Goal: Task Accomplishment & Management: Manage account settings

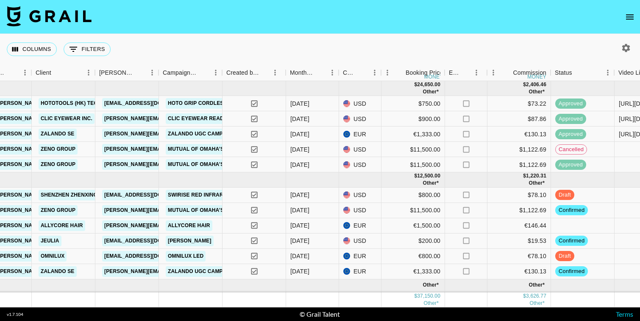
scroll to position [0, 247]
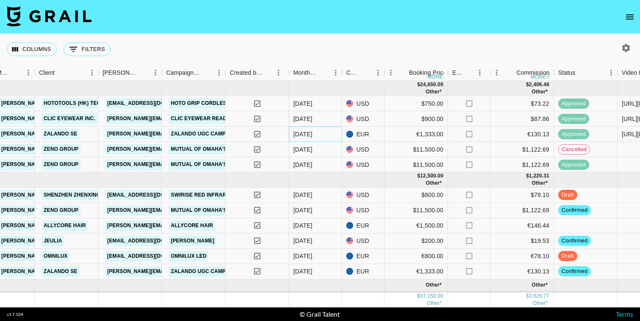
click at [300, 135] on div "Sep '25" at bounding box center [302, 134] width 19 height 8
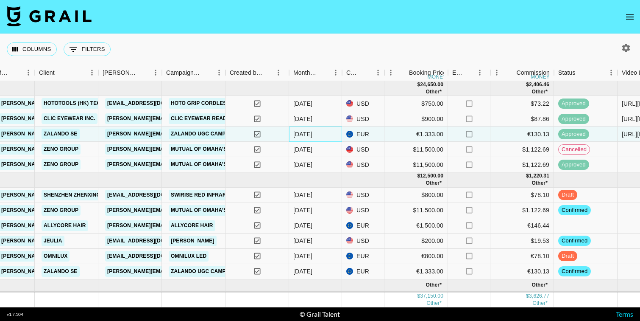
click at [308, 134] on div "Sep '25" at bounding box center [302, 134] width 19 height 8
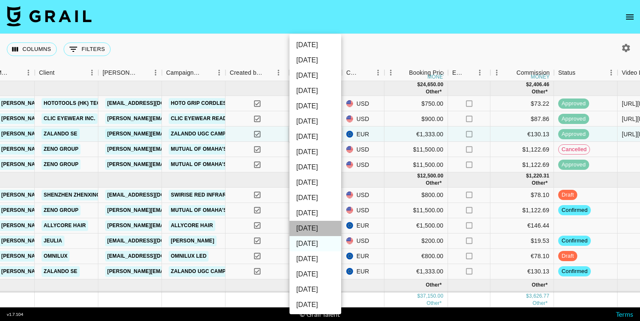
click at [309, 227] on li "Oct '25" at bounding box center [316, 227] width 52 height 15
type input "Oct '25"
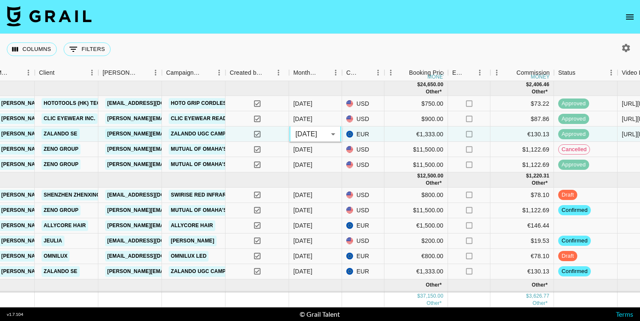
click at [336, 42] on div "Columns 0 Filters + Booking" at bounding box center [320, 49] width 640 height 31
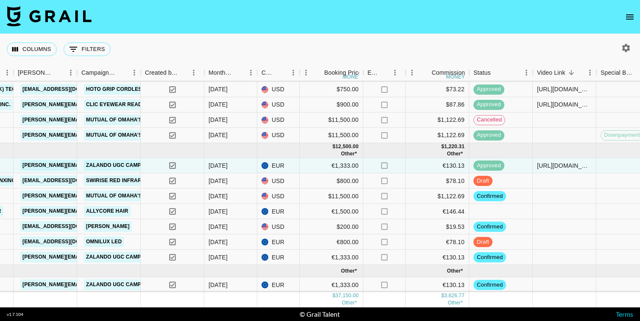
scroll to position [0, 332]
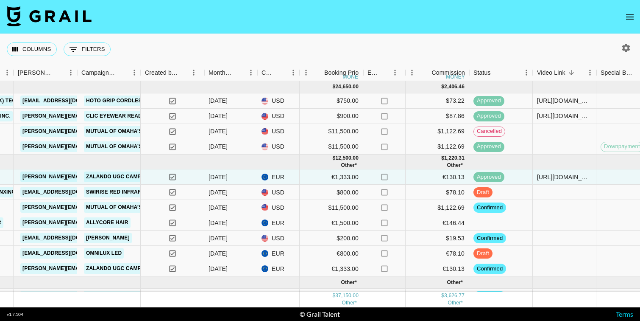
click at [633, 15] on icon "open drawer" at bounding box center [630, 16] width 8 height 5
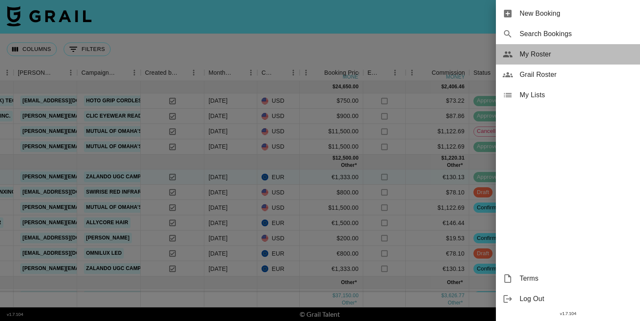
click at [544, 59] on span "My Roster" at bounding box center [577, 54] width 114 height 10
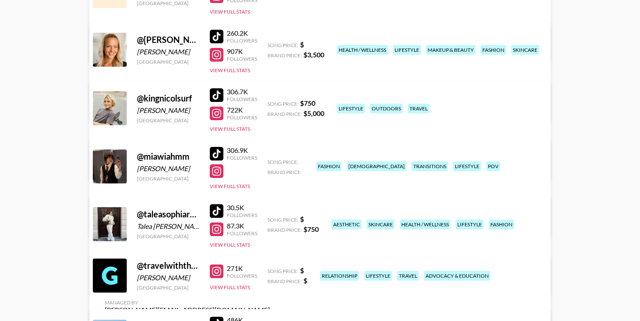
scroll to position [171, 0]
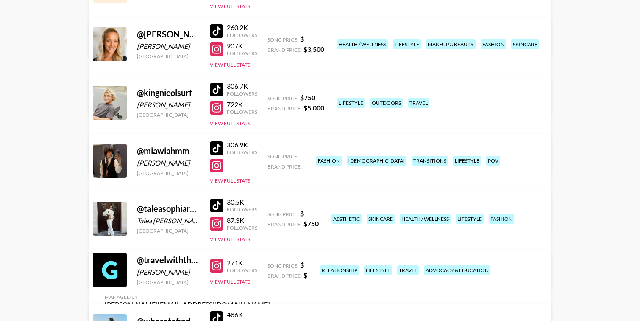
click at [270, 212] on link "View/Edit Details" at bounding box center [187, 216] width 165 height 8
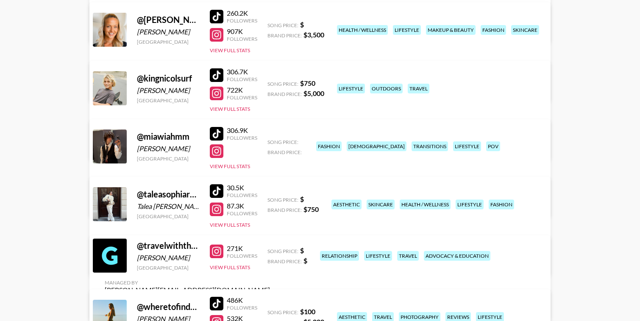
scroll to position [183, 0]
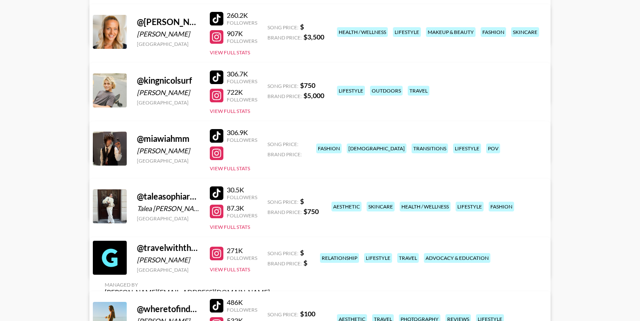
click at [221, 80] on div at bounding box center [217, 77] width 14 height 14
click at [223, 112] on button "View Full Stats" at bounding box center [230, 111] width 40 height 6
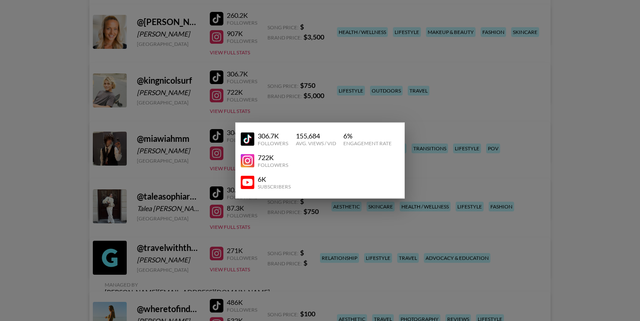
click at [227, 114] on div at bounding box center [320, 160] width 640 height 321
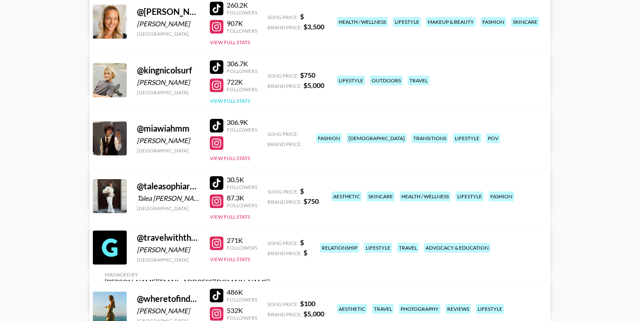
scroll to position [194, 0]
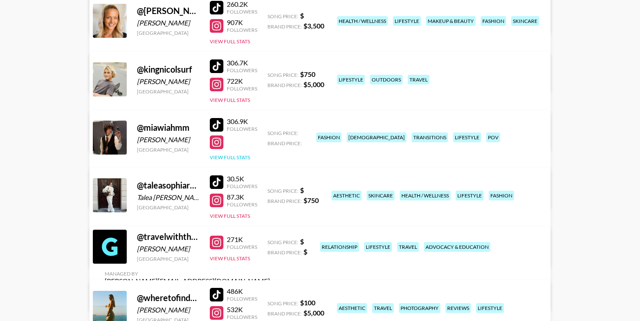
click at [229, 156] on button "View Full Stats" at bounding box center [230, 157] width 40 height 6
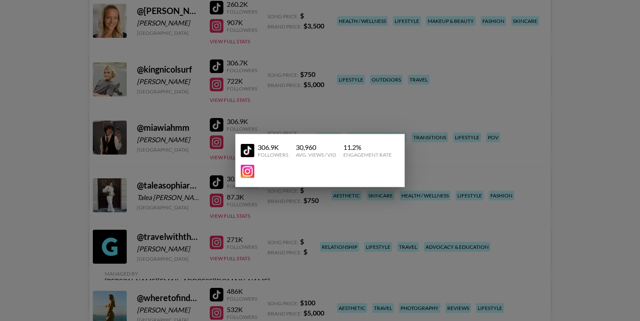
click at [225, 156] on div at bounding box center [320, 160] width 640 height 321
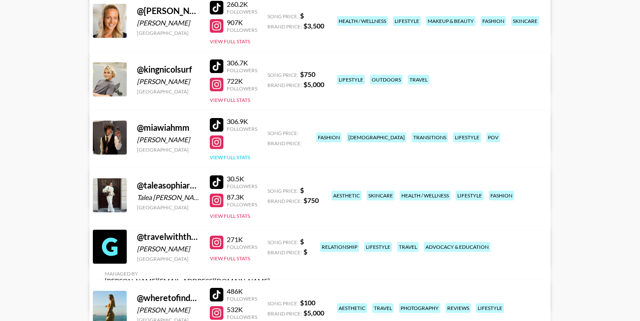
scroll to position [176, 0]
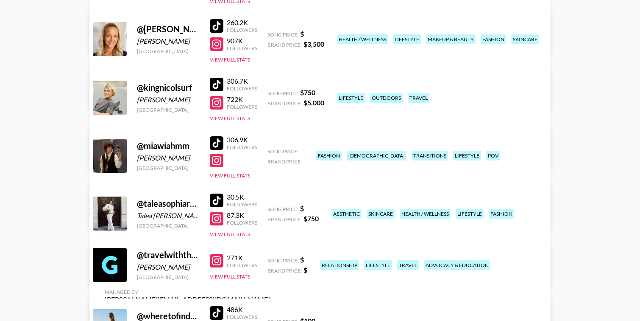
click at [234, 51] on div "260.2K Followers 907K Followers View Full Stats" at bounding box center [233, 39] width 47 height 48
click at [234, 57] on button "View Full Stats" at bounding box center [230, 59] width 40 height 6
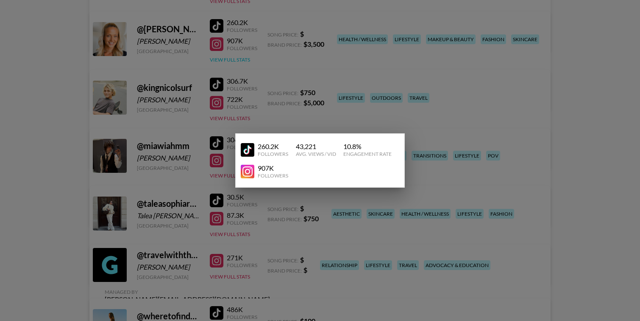
click at [234, 57] on div at bounding box center [320, 160] width 640 height 321
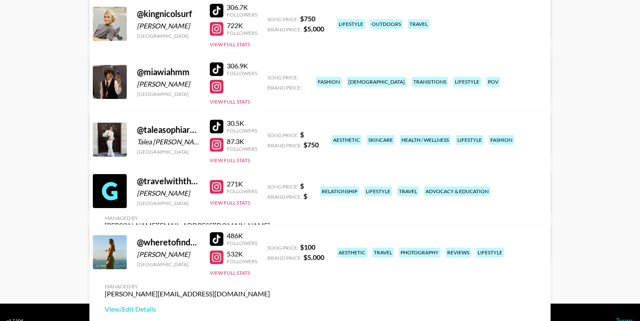
scroll to position [253, 0]
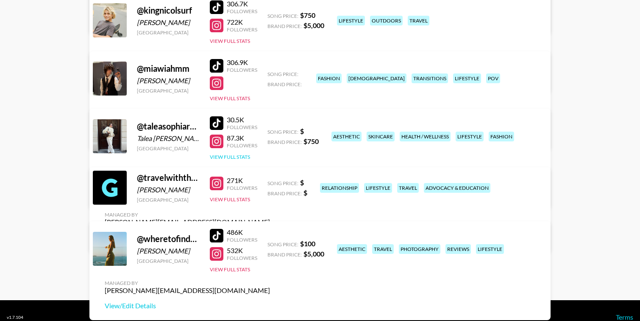
click at [234, 157] on button "View Full Stats" at bounding box center [230, 156] width 40 height 6
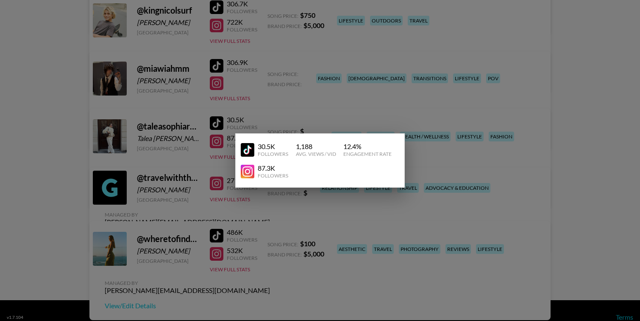
click at [226, 158] on div at bounding box center [320, 160] width 640 height 321
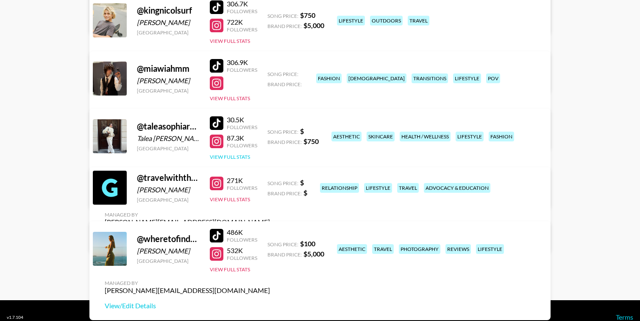
scroll to position [266, 0]
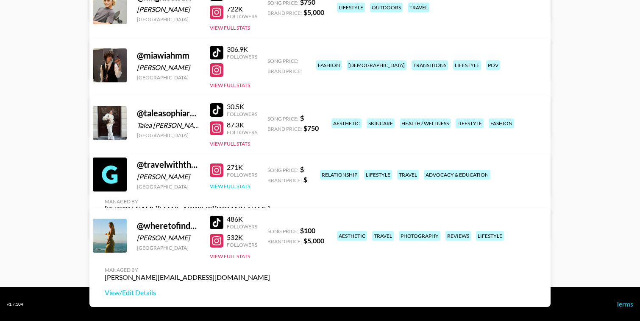
click at [227, 189] on button "View Full Stats" at bounding box center [230, 186] width 40 height 6
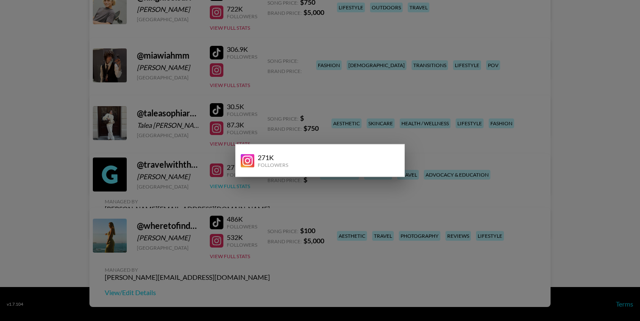
click at [227, 190] on div at bounding box center [320, 160] width 640 height 321
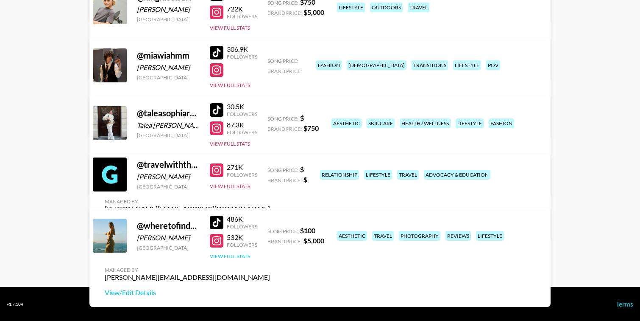
click at [237, 259] on button "View Full Stats" at bounding box center [230, 256] width 40 height 6
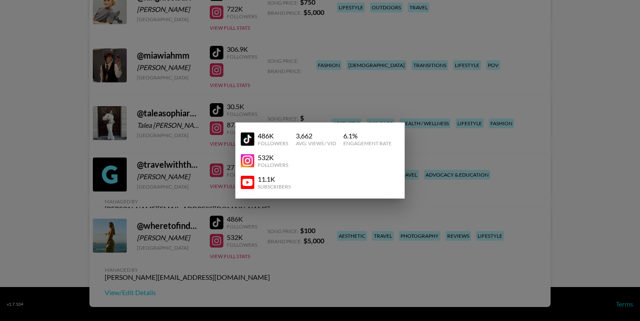
click at [236, 255] on div at bounding box center [320, 160] width 640 height 321
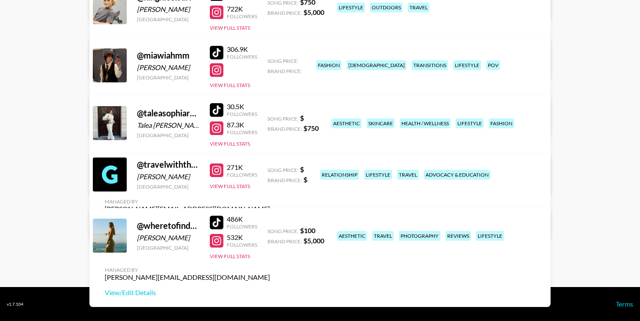
click at [221, 243] on div at bounding box center [217, 241] width 14 height 14
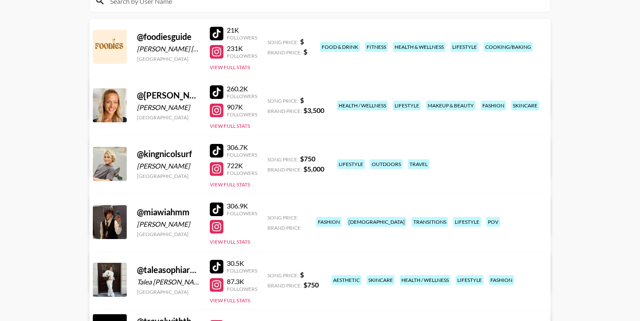
scroll to position [103, 0]
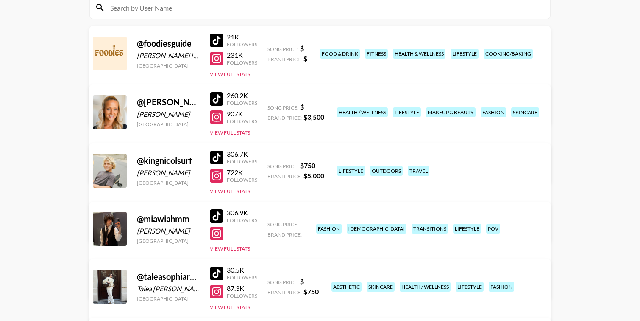
click at [270, 223] on link "View/Edit Details" at bounding box center [187, 227] width 165 height 8
click at [277, 195] on div "Managed By clarissa.lucattini@grail-talent.com View/Edit Details" at bounding box center [187, 217] width 179 height 44
click at [270, 223] on link "View/Edit Details" at bounding box center [187, 227] width 165 height 8
click at [213, 156] on div at bounding box center [217, 158] width 14 height 14
click at [216, 175] on div at bounding box center [217, 176] width 14 height 14
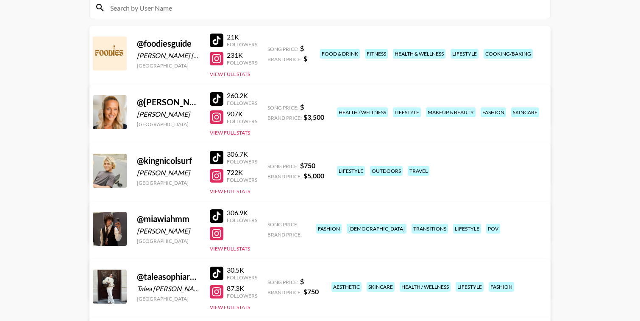
click at [218, 179] on div at bounding box center [217, 176] width 14 height 14
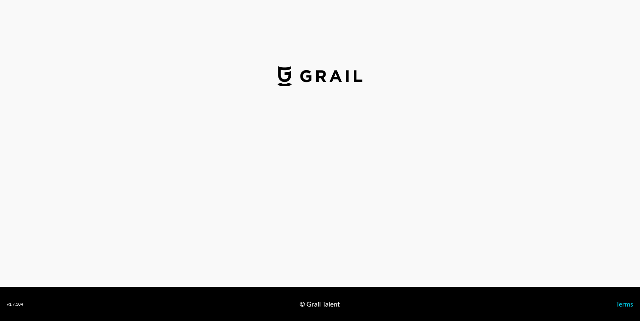
select select "USD"
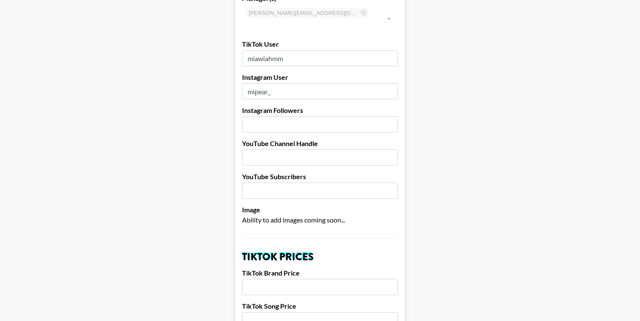
scroll to position [76, 0]
click at [280, 115] on input "number" at bounding box center [320, 123] width 156 height 16
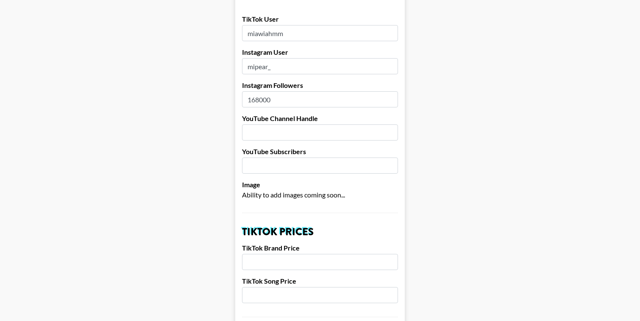
scroll to position [101, 0]
type input "168000"
click at [263, 253] on input "number" at bounding box center [320, 261] width 156 height 16
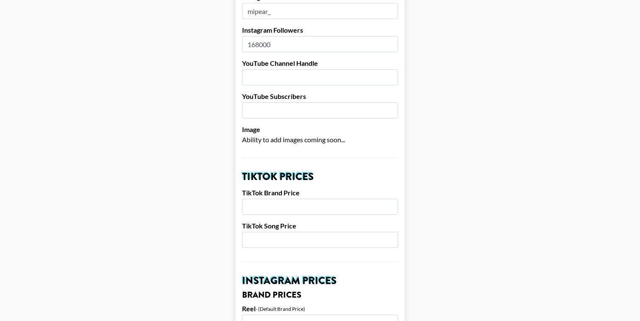
scroll to position [157, 0]
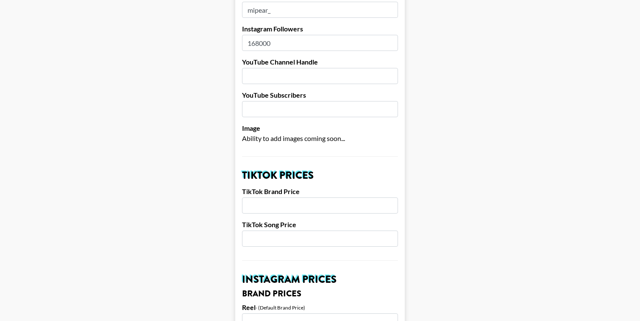
click at [263, 197] on input "number" at bounding box center [320, 205] width 156 height 16
type input "4000"
click at [266, 230] on input "number" at bounding box center [320, 238] width 156 height 16
type input "750"
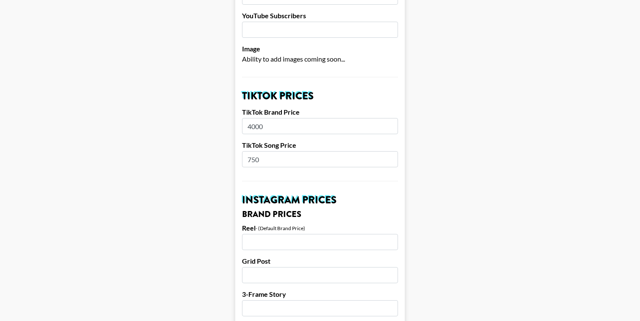
scroll to position [237, 0]
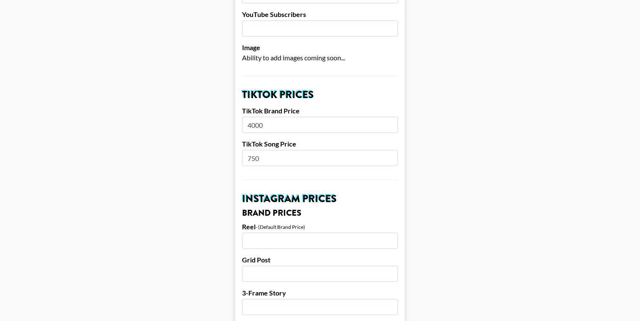
click at [262, 232] on input "number" at bounding box center [320, 240] width 156 height 16
type input "3500"
click at [272, 265] on input "number" at bounding box center [320, 273] width 156 height 16
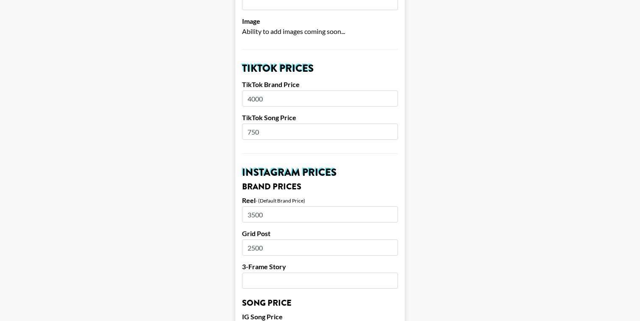
scroll to position [274, 0]
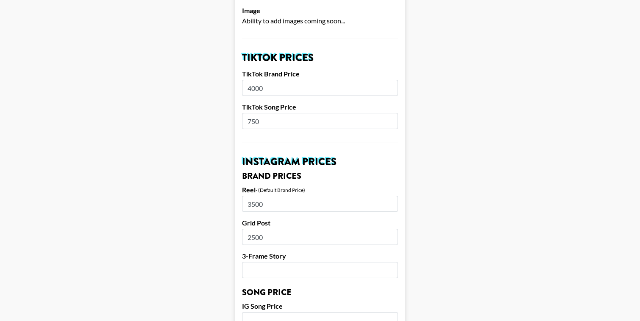
type input "2500"
click at [270, 262] on input "number" at bounding box center [320, 270] width 156 height 16
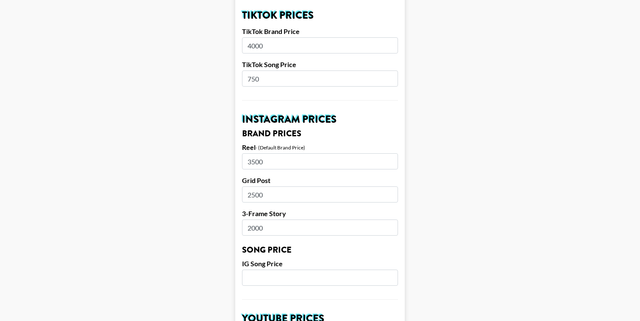
scroll to position [329, 0]
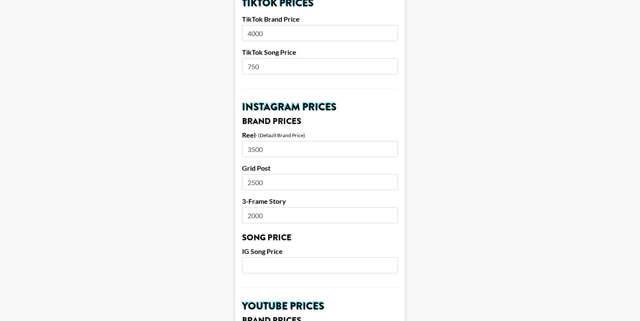
type input "2000"
click at [272, 257] on input "number" at bounding box center [320, 265] width 156 height 16
drag, startPoint x: 269, startPoint y: 252, endPoint x: 209, endPoint y: 252, distance: 60.2
click at [209, 252] on main "Airtable ID: rec5iiV26jo6De3Jl Manager(s) clarissa.lucattini@grail-talent.com ​…" at bounding box center [320, 251] width 627 height 1067
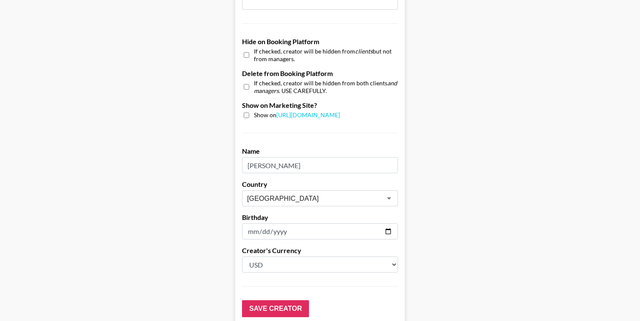
scroll to position [830, 0]
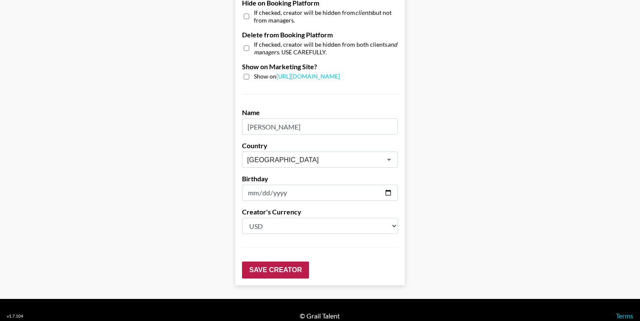
type input "500"
click at [264, 261] on input "Save Creator" at bounding box center [275, 269] width 67 height 17
click at [270, 261] on input "Save Creator" at bounding box center [275, 269] width 67 height 17
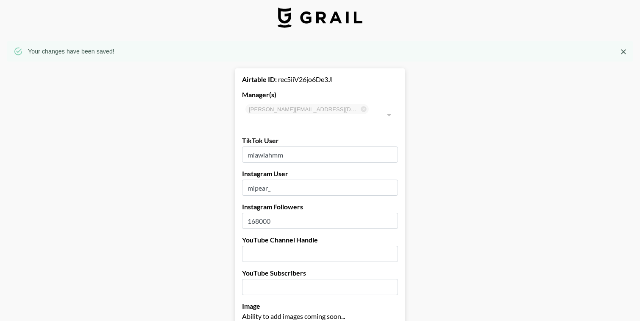
scroll to position [0, 0]
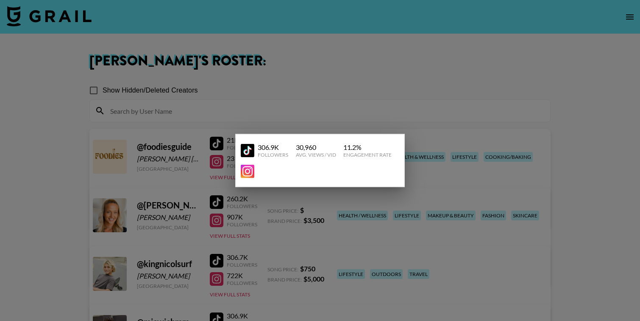
scroll to position [149, 0]
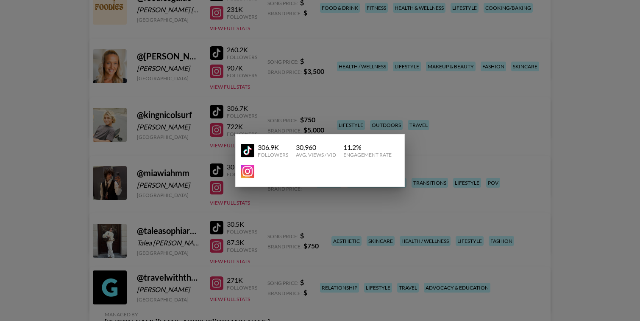
click at [618, 102] on div at bounding box center [320, 160] width 640 height 321
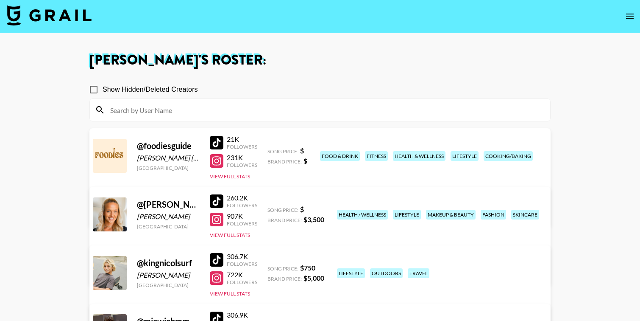
scroll to position [0, 0]
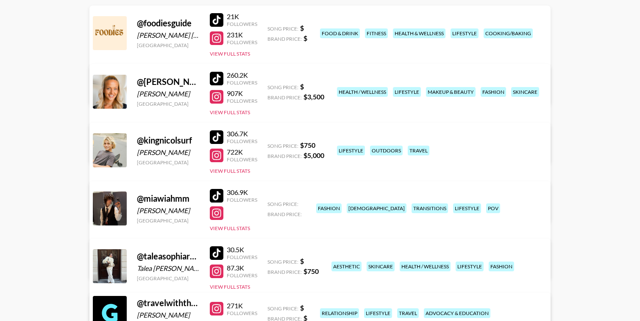
scroll to position [125, 0]
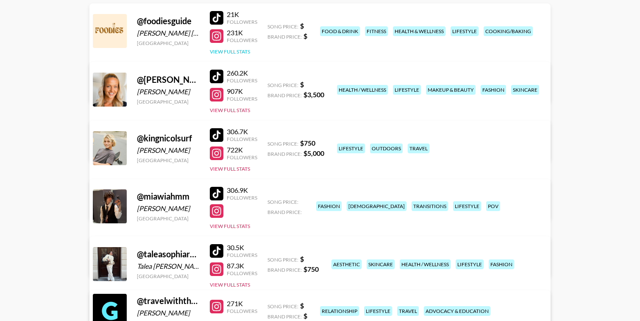
click at [225, 53] on button "View Full Stats" at bounding box center [230, 51] width 40 height 6
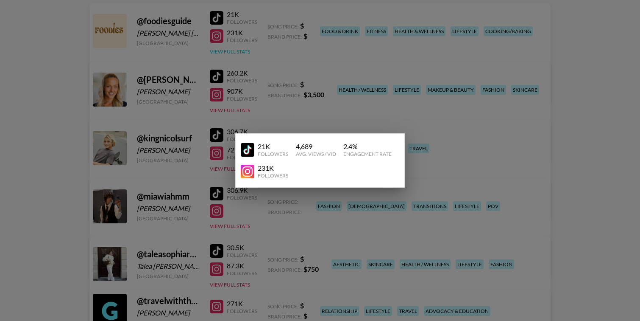
click at [225, 53] on div at bounding box center [320, 160] width 640 height 321
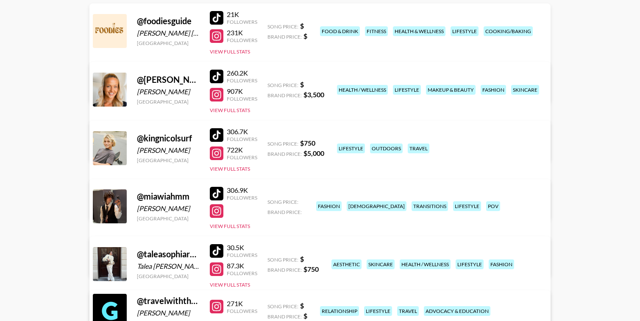
click at [214, 37] on div at bounding box center [217, 36] width 14 height 14
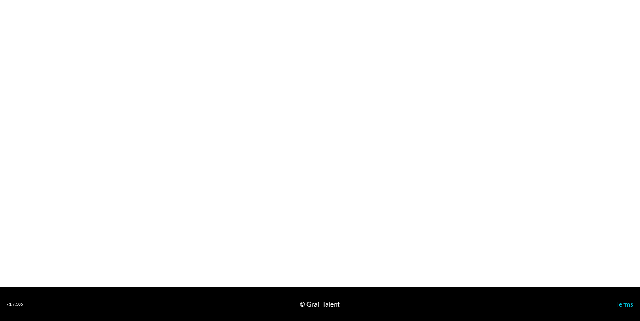
select select "USD"
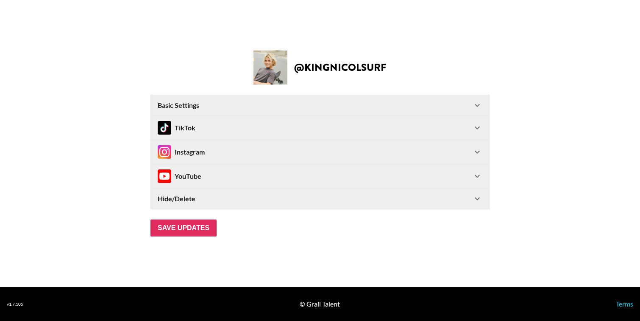
click at [193, 153] on div "Instagram" at bounding box center [181, 152] width 47 height 14
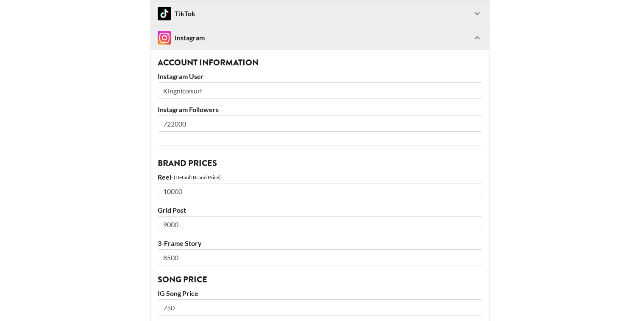
scroll to position [70, 0]
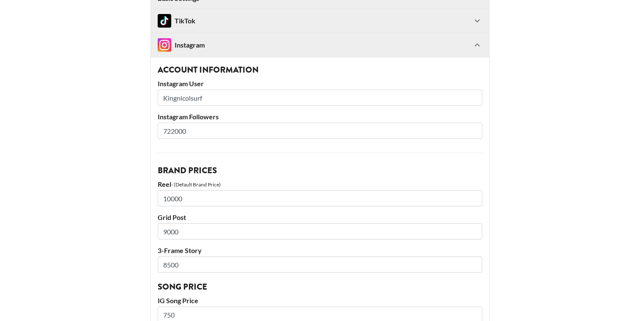
click at [181, 22] on div "TikTok" at bounding box center [177, 21] width 38 height 14
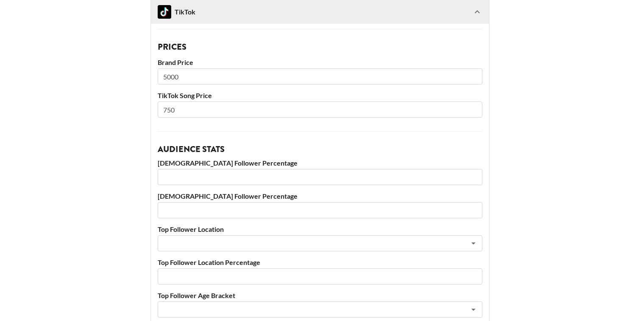
scroll to position [147, 0]
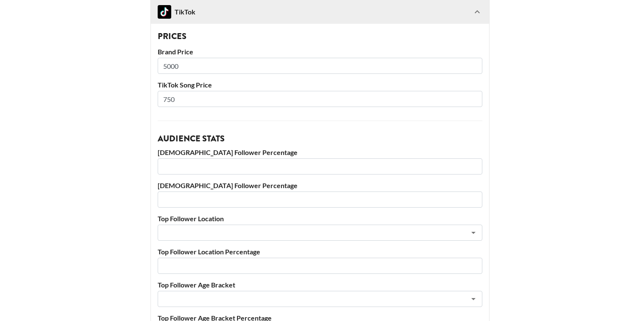
drag, startPoint x: 187, startPoint y: 97, endPoint x: 132, endPoint y: 98, distance: 54.7
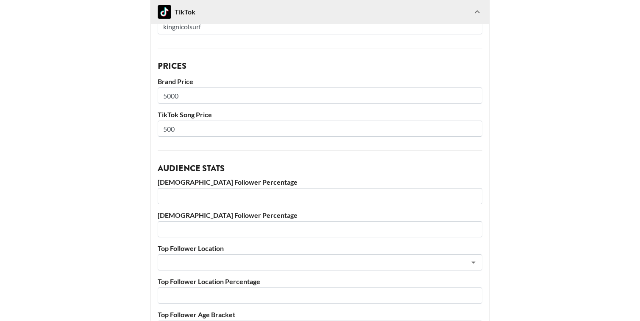
scroll to position [114, 0]
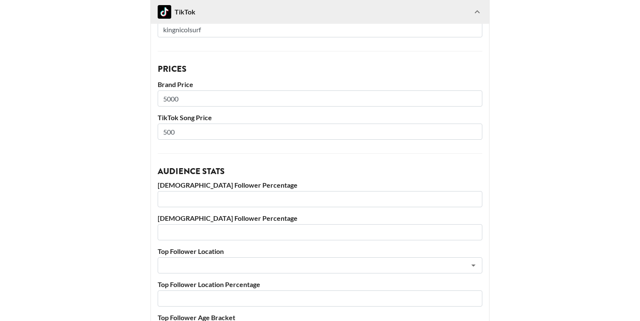
click at [217, 136] on input "500" at bounding box center [320, 131] width 325 height 16
drag, startPoint x: 204, startPoint y: 134, endPoint x: 145, endPoint y: 134, distance: 59.4
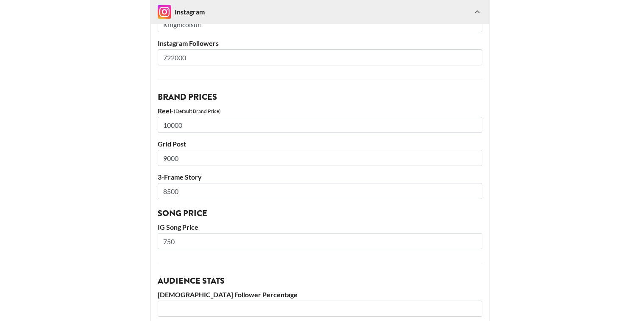
scroll to position [546, 0]
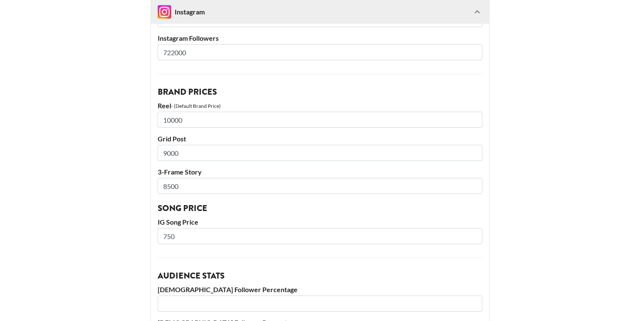
type input "750"
drag, startPoint x: 182, startPoint y: 237, endPoint x: 149, endPoint y: 237, distance: 33.1
click at [149, 237] on main "@ kingnicolsurf Basic Settings Airtable ID: recNoOHn30tRfIRPF Manager(s) [PERSO…" at bounding box center [320, 15] width 627 height 1095
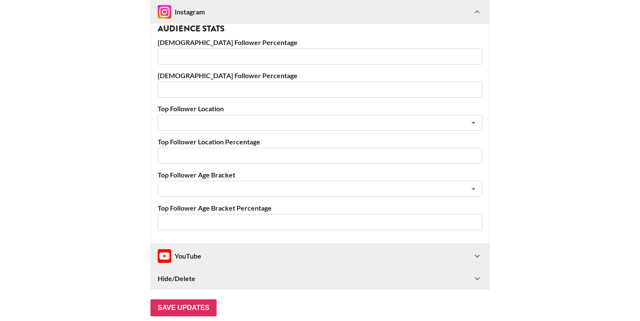
scroll to position [835, 0]
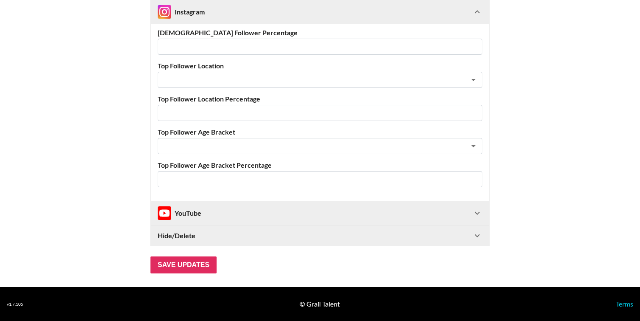
type input "1000"
click at [166, 262] on input "Save Updates" at bounding box center [184, 264] width 66 height 17
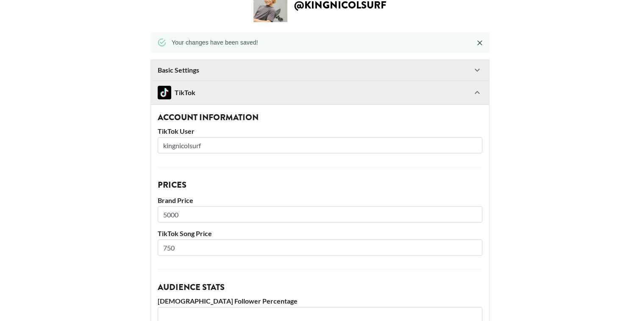
scroll to position [30, 0]
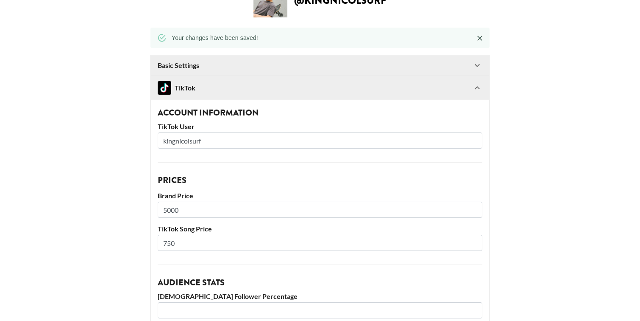
click at [166, 87] on img at bounding box center [165, 88] width 14 height 14
